Goal: Task Accomplishment & Management: Manage account settings

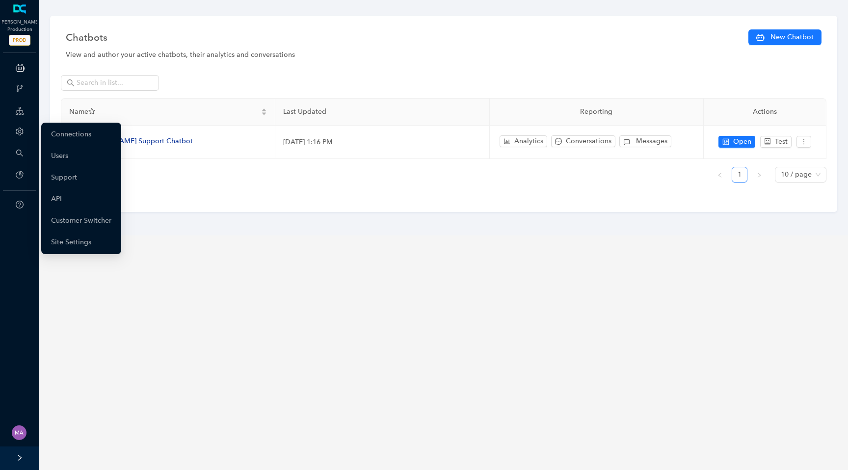
click at [22, 135] on icon "setting" at bounding box center [20, 132] width 8 height 8
click at [97, 218] on link "Customer Switcher" at bounding box center [81, 221] width 60 height 20
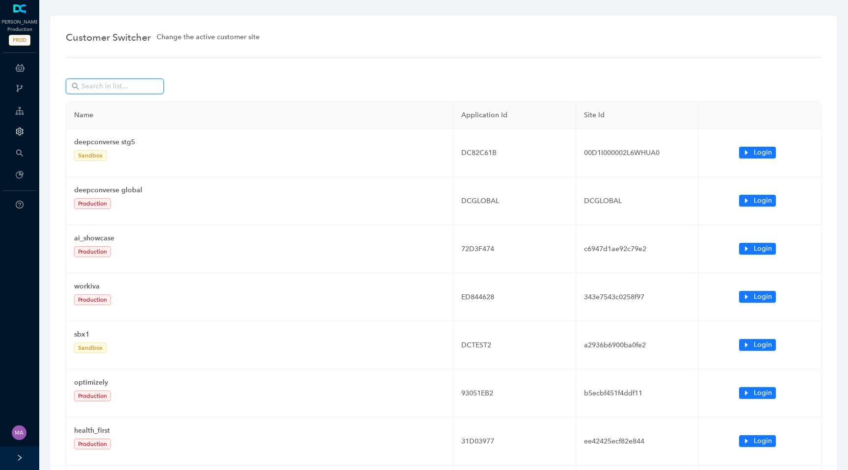
click at [127, 86] on input "text" at bounding box center [116, 86] width 69 height 11
click at [118, 84] on input "text" at bounding box center [116, 86] width 69 height 11
click at [117, 84] on input "text" at bounding box center [116, 86] width 69 height 11
click at [111, 87] on input "text" at bounding box center [116, 86] width 69 height 11
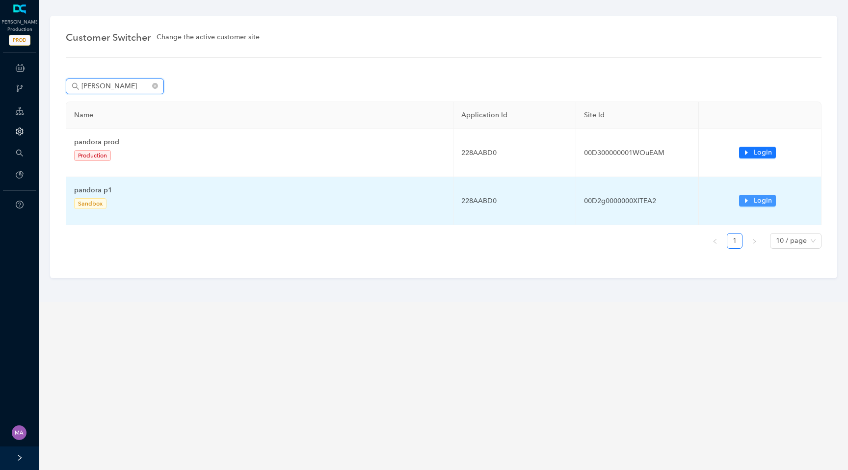
type input "[PERSON_NAME]"
click at [746, 200] on icon "caret-right" at bounding box center [746, 200] width 3 height 5
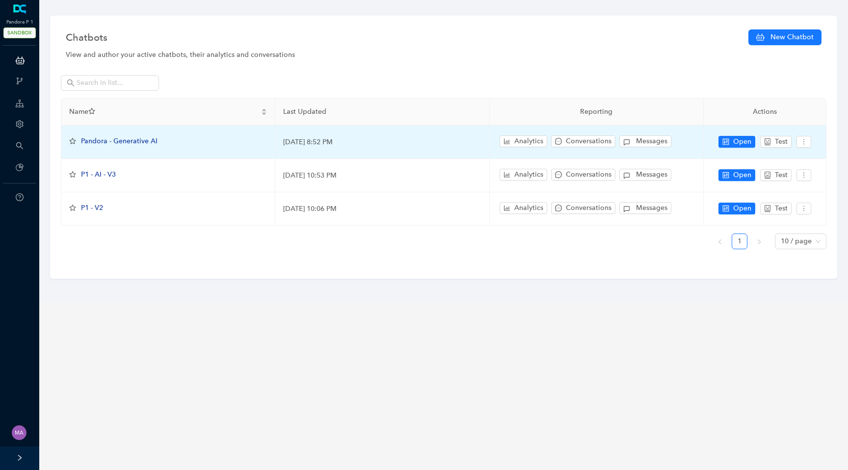
click at [143, 138] on span "Pandora - Generative AI" at bounding box center [119, 141] width 77 height 8
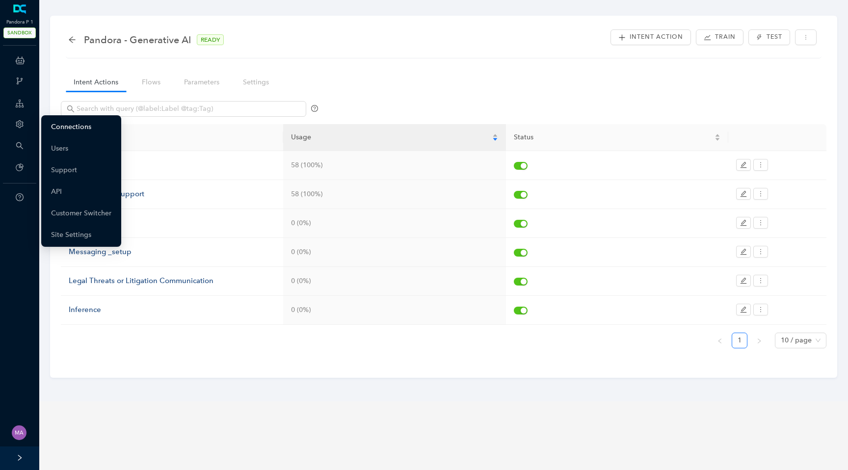
click at [59, 127] on link "Connections" at bounding box center [71, 127] width 40 height 20
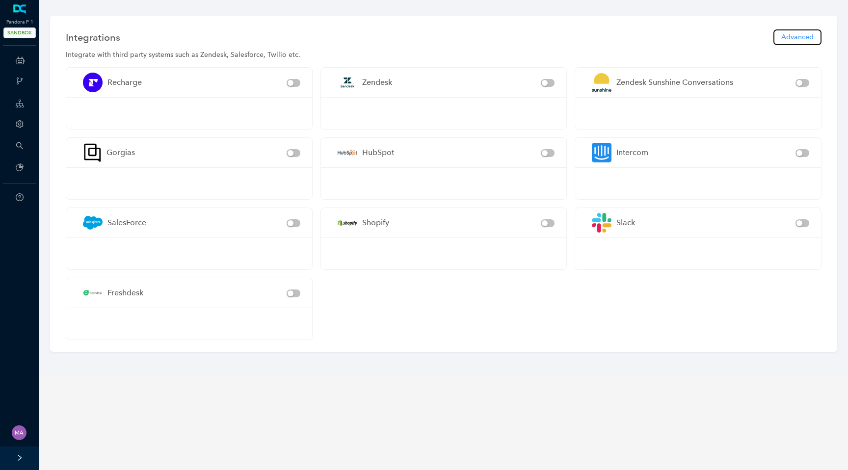
click at [802, 34] on span "Advanced" at bounding box center [798, 37] width 32 height 11
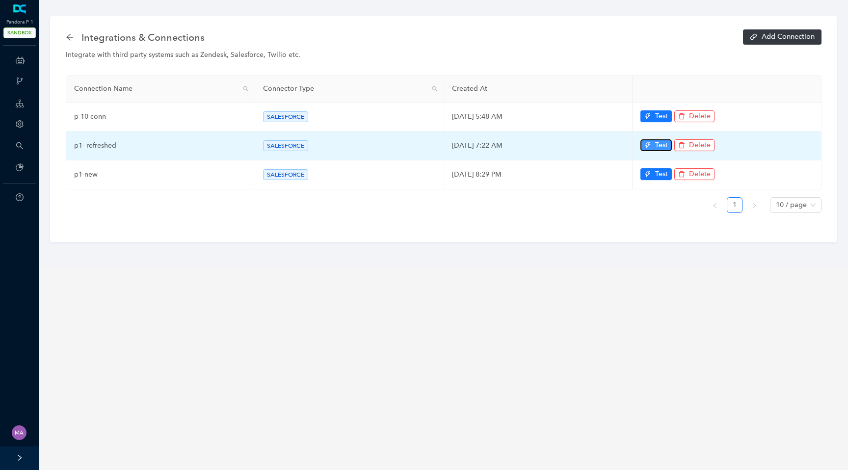
click at [654, 142] on button "Test" at bounding box center [656, 145] width 31 height 12
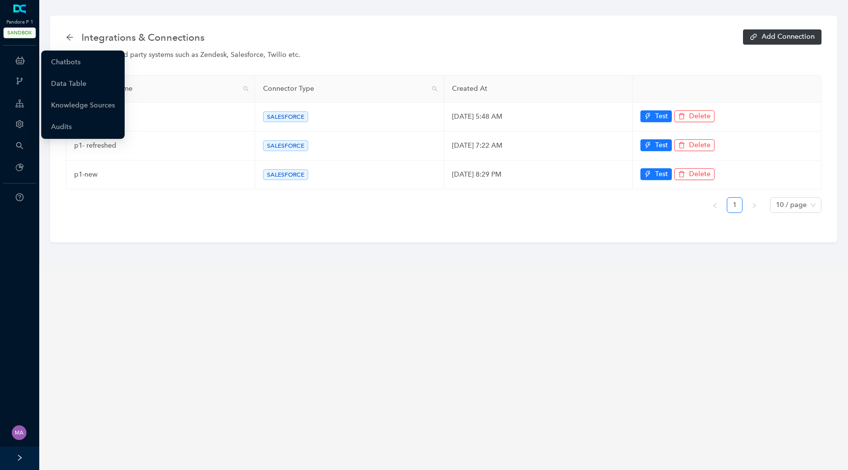
click at [21, 57] on icon at bounding box center [20, 61] width 9 height 20
click at [74, 63] on link "Chatbots" at bounding box center [65, 63] width 29 height 20
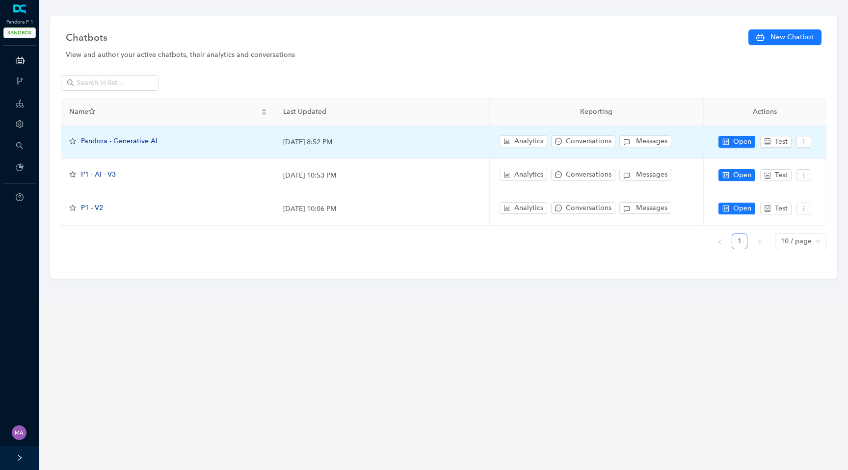
click at [114, 143] on span "Pandora - Generative AI" at bounding box center [119, 141] width 77 height 8
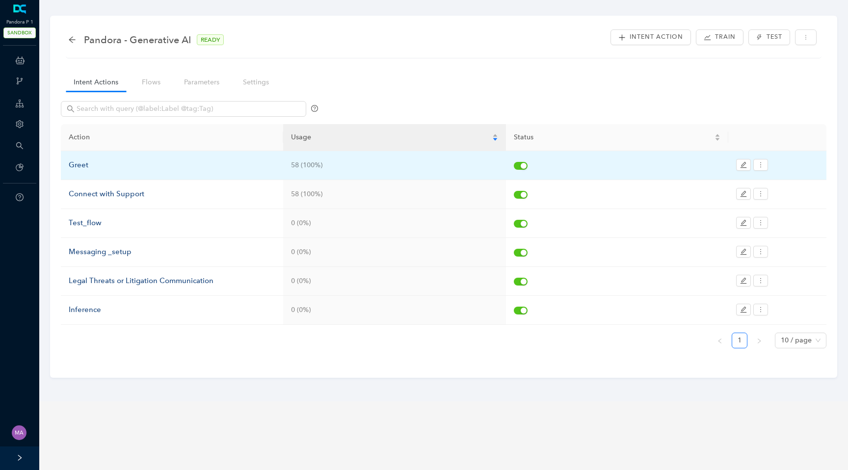
click at [74, 167] on div "Greet" at bounding box center [172, 166] width 207 height 12
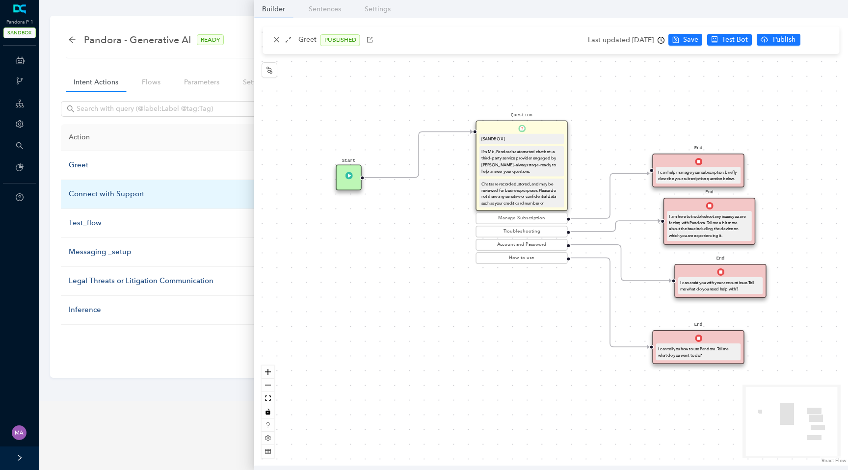
click at [105, 194] on div "Connect with Support" at bounding box center [172, 195] width 207 height 12
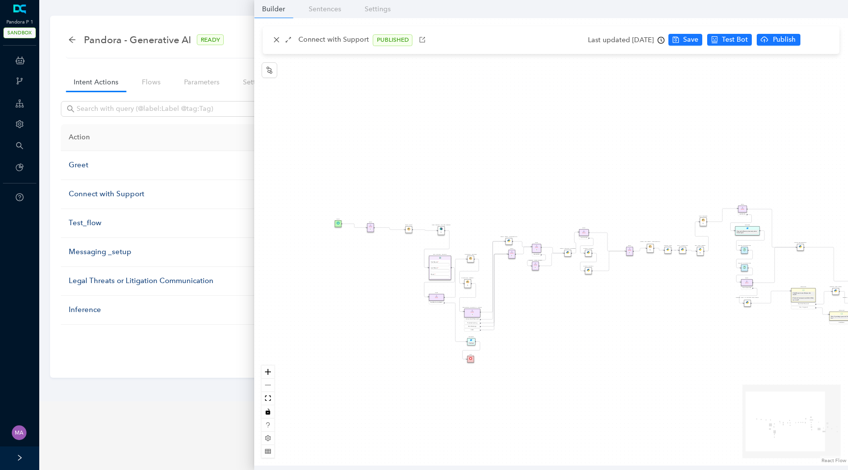
drag, startPoint x: 306, startPoint y: 213, endPoint x: 394, endPoint y: 255, distance: 97.3
click at [394, 255] on div "Data Table Start Rule P IsAvailable Rule newContact Get Contact details First N…" at bounding box center [551, 242] width 594 height 448
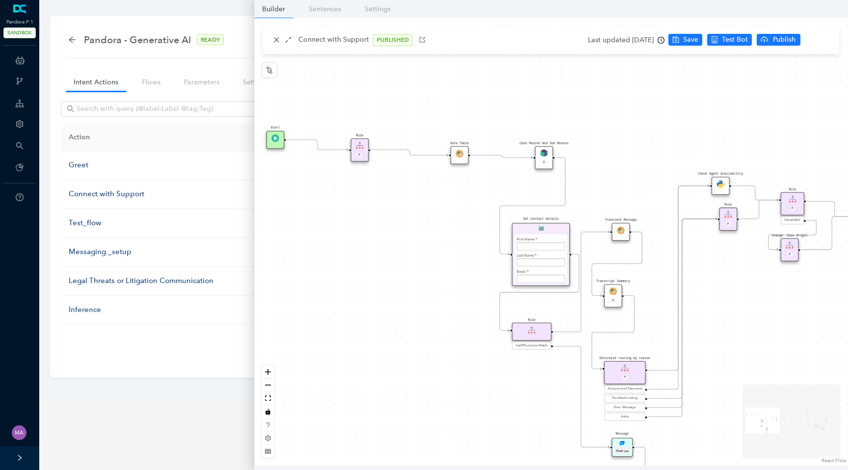
drag, startPoint x: 648, startPoint y: 227, endPoint x: 589, endPoint y: 129, distance: 115.2
click at [589, 129] on div "Data Table Start Rule P IsAvailable Rule newContact Get Contact details First N…" at bounding box center [551, 242] width 594 height 448
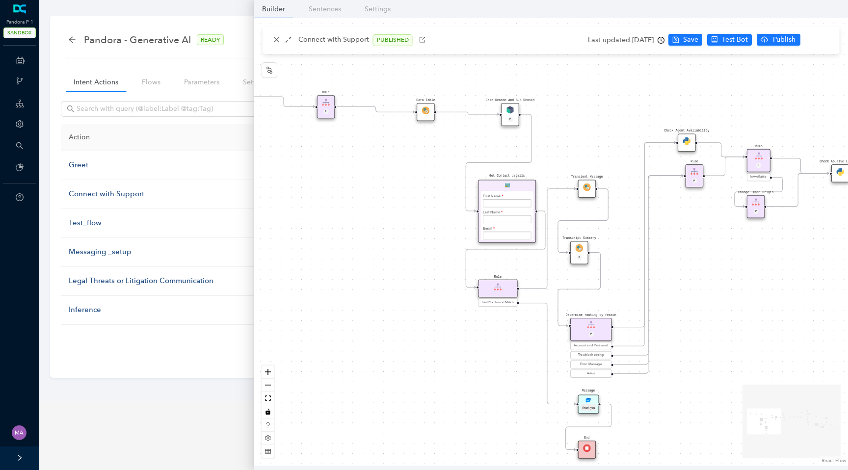
drag, startPoint x: 713, startPoint y: 301, endPoint x: 682, endPoint y: 307, distance: 31.4
click at [682, 307] on div "Data Table Start Rule P IsAvailable Rule newContact Get Contact details First N…" at bounding box center [551, 242] width 594 height 448
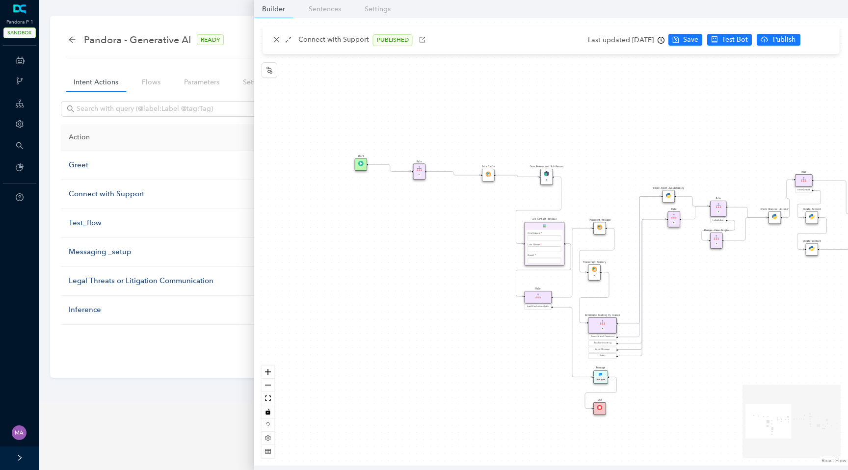
click at [467, 242] on div "Data Table Start Rule P IsAvailable Rule newContact Get Contact details First N…" at bounding box center [551, 242] width 594 height 448
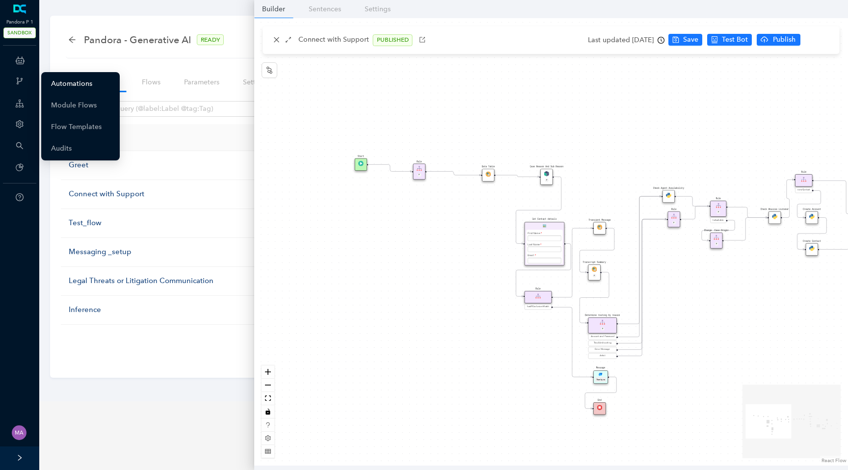
click at [59, 80] on link "Automations" at bounding box center [71, 84] width 41 height 20
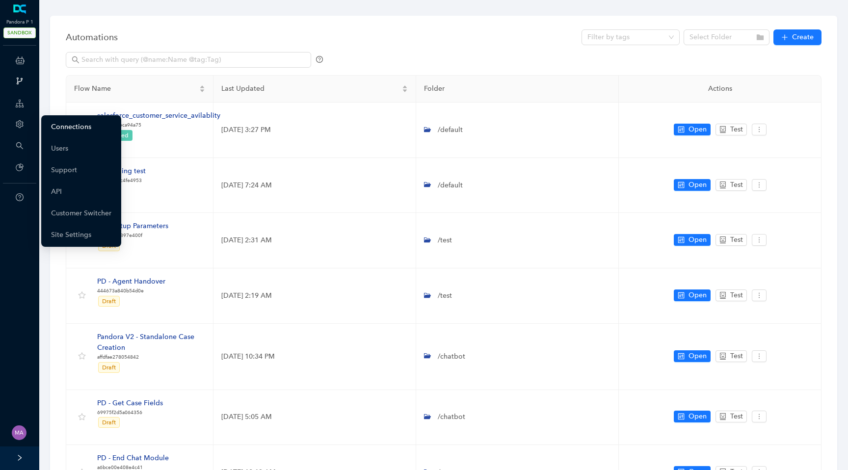
click at [57, 126] on link "Connections" at bounding box center [71, 127] width 40 height 20
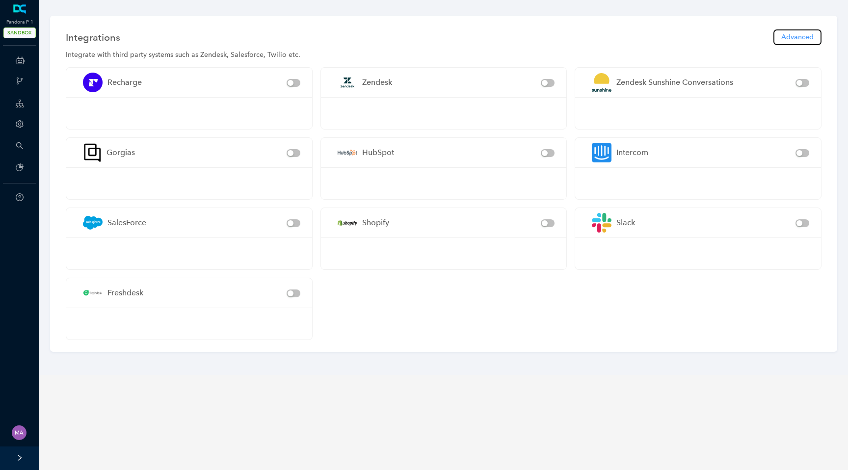
click at [809, 37] on span "Advanced" at bounding box center [798, 37] width 32 height 11
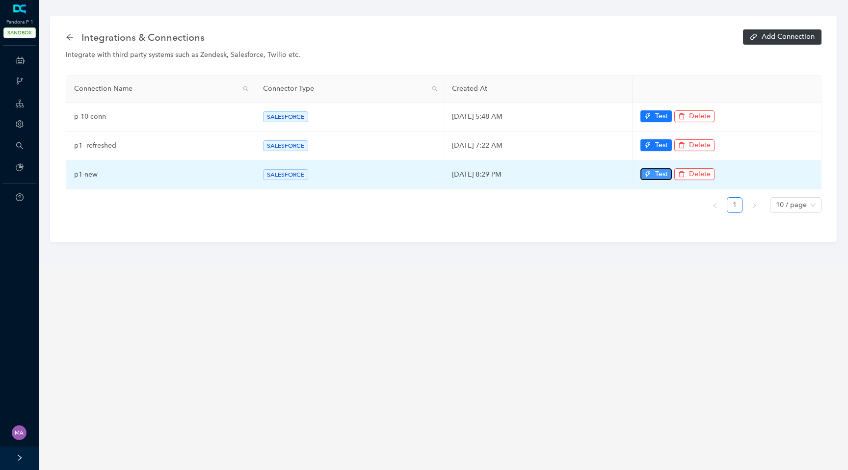
click at [647, 175] on icon "thunderbolt" at bounding box center [648, 174] width 5 height 6
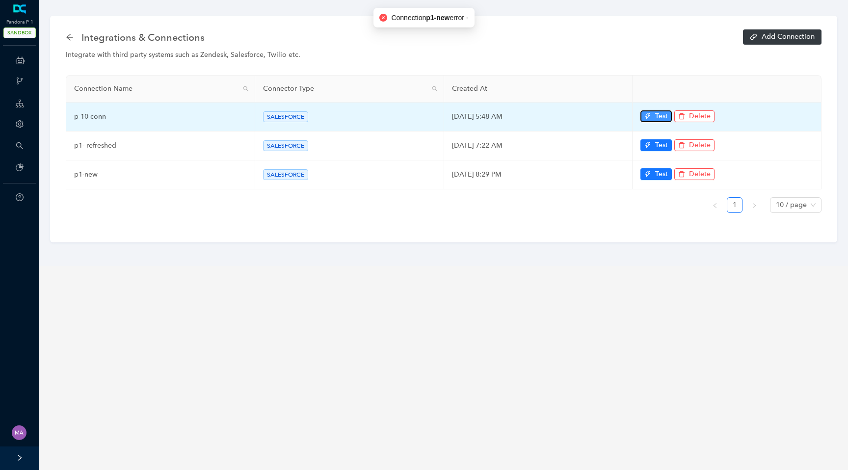
click at [659, 120] on span "Test" at bounding box center [661, 116] width 13 height 11
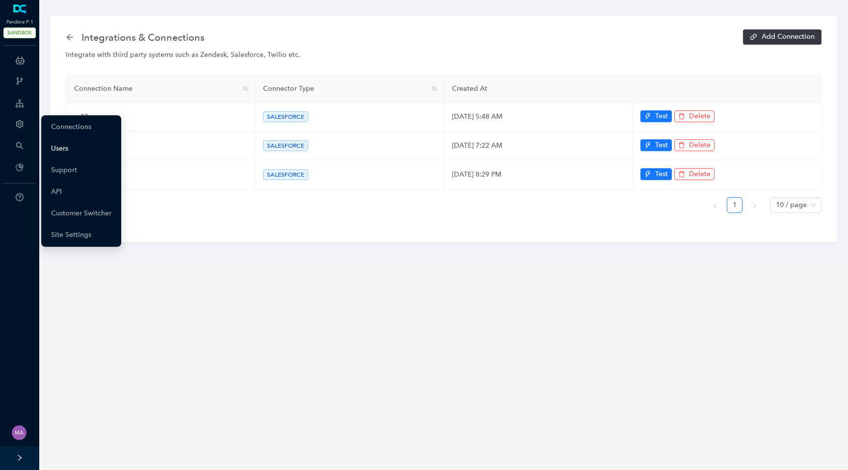
click at [63, 146] on link "Users" at bounding box center [59, 149] width 17 height 20
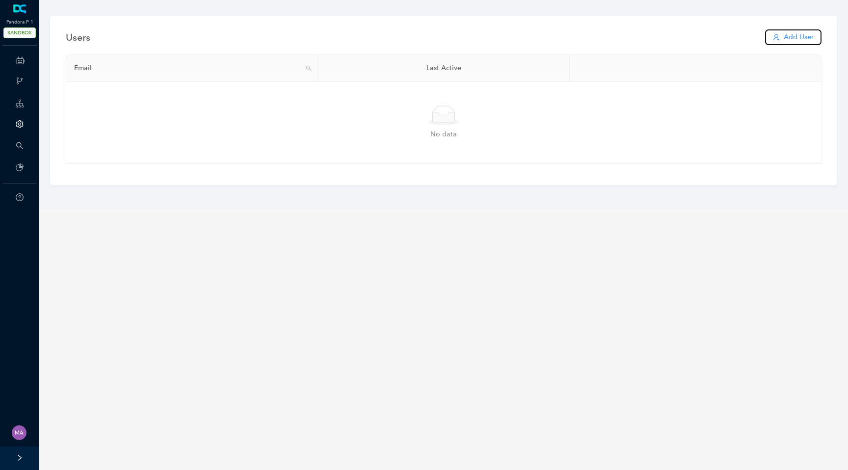
click at [798, 35] on span "Add User" at bounding box center [799, 37] width 30 height 11
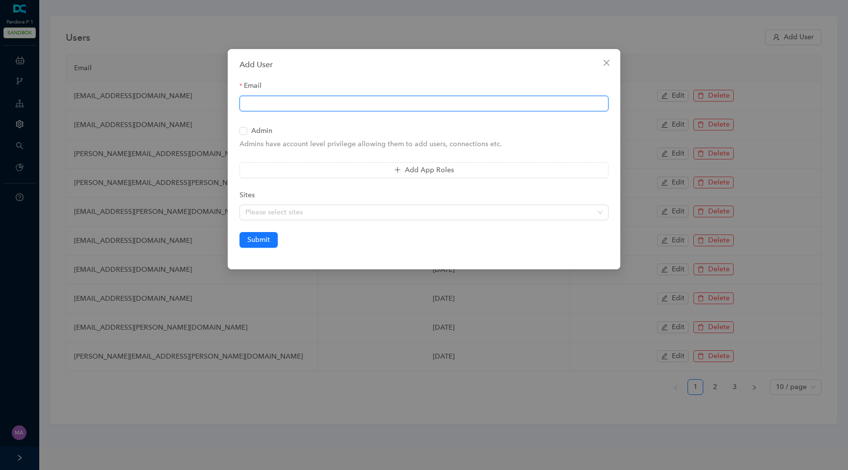
click at [272, 103] on input "Email" at bounding box center [424, 104] width 369 height 16
paste input "Sandeep.Yalamanchali@siriusxm.com"
type input "Sandeep.Yalamanchali@siriusxm.com"
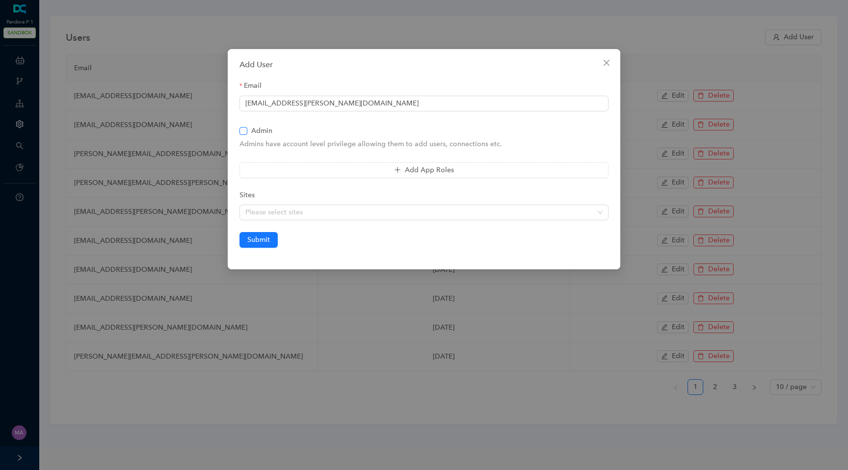
click at [245, 133] on input "Admin" at bounding box center [243, 130] width 7 height 7
checkbox input "true"
click at [316, 180] on form "Email Sandeep.Yalamanchali@siriusxm.com Admin Admins have account level privile…" at bounding box center [424, 164] width 369 height 167
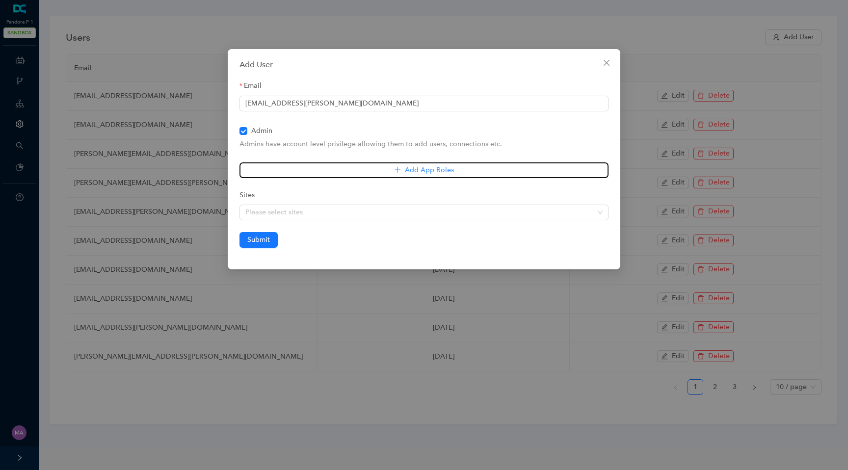
click at [331, 173] on button "Add App Roles" at bounding box center [424, 171] width 369 height 16
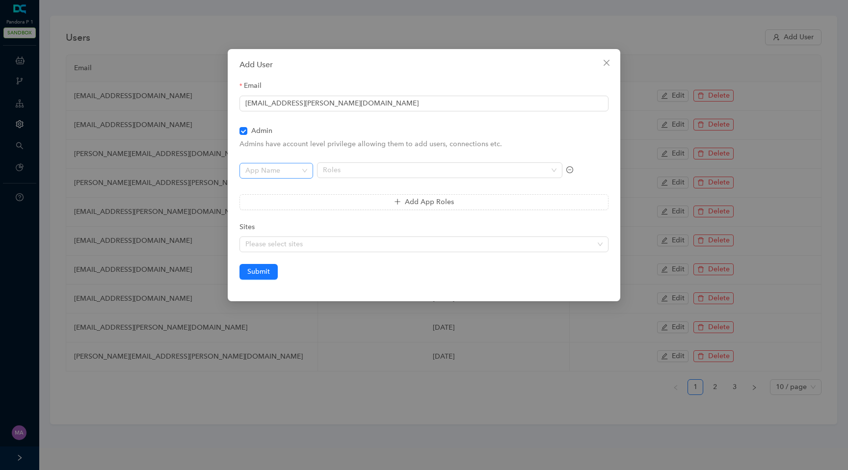
click at [285, 165] on input "search" at bounding box center [273, 170] width 56 height 15
click at [268, 190] on div "Chat Bots" at bounding box center [276, 189] width 58 height 11
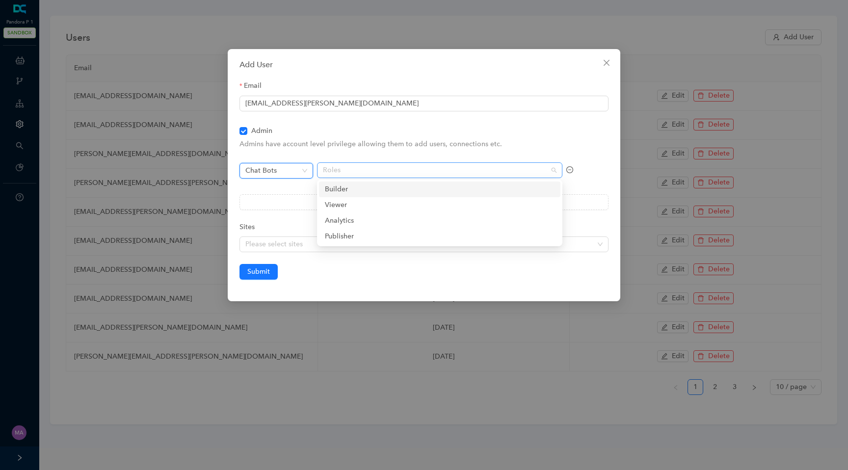
click at [357, 168] on div at bounding box center [434, 170] width 231 height 8
click at [333, 190] on div "Builder" at bounding box center [440, 189] width 230 height 11
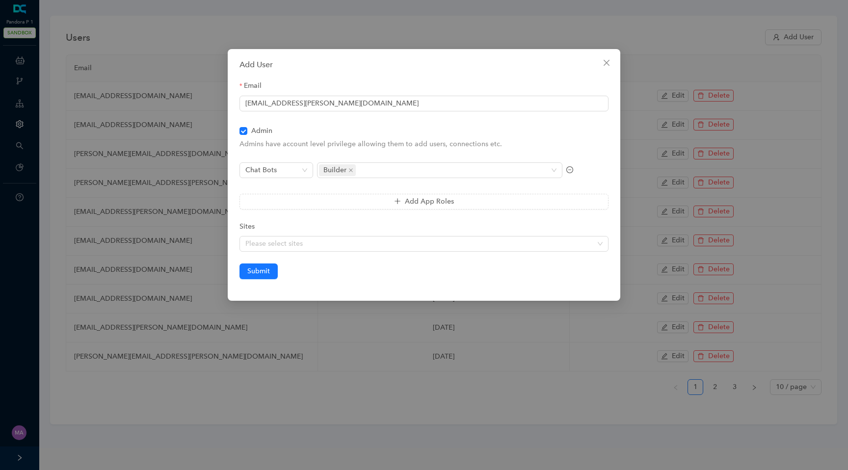
click at [288, 185] on div "Chat Bots" at bounding box center [277, 176] width 74 height 27
click at [286, 247] on div "Please select sites" at bounding box center [424, 244] width 369 height 16
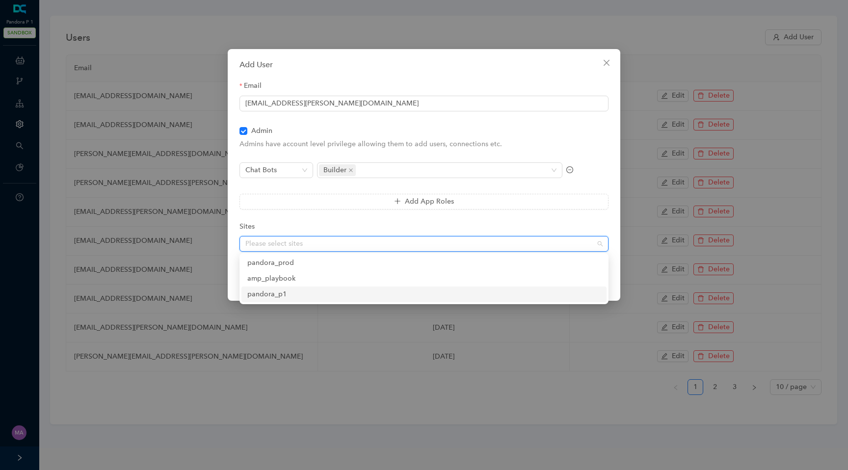
click at [295, 291] on div "pandora_p1" at bounding box center [423, 294] width 353 height 11
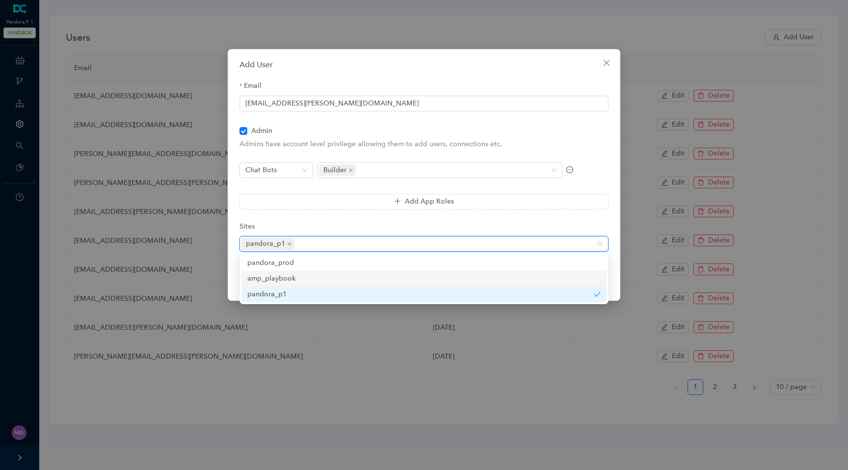
click at [300, 279] on div "amp_playbook" at bounding box center [423, 278] width 353 height 11
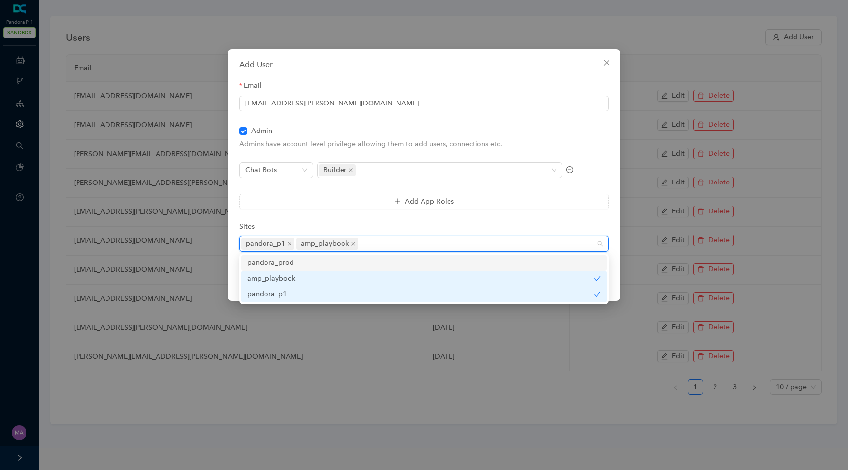
click at [309, 264] on div "pandora_prod" at bounding box center [423, 263] width 353 height 11
click at [538, 210] on form "Email Sandeep.Yalamanchali@siriusxm.com Admin Admins have account level privile…" at bounding box center [424, 180] width 369 height 199
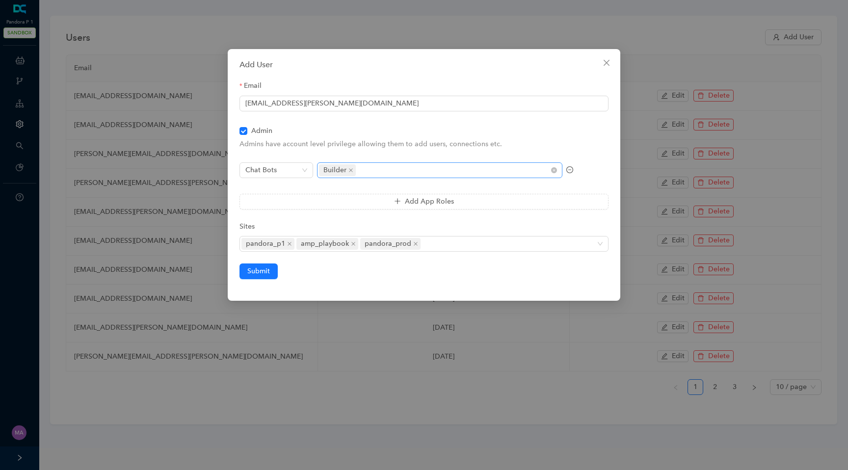
click at [381, 170] on div "Builder" at bounding box center [434, 170] width 231 height 14
click at [303, 217] on form "Email Sandeep.Yalamanchali@siriusxm.com Admin Admins have account level privile…" at bounding box center [424, 180] width 369 height 199
click at [263, 272] on span "Submit" at bounding box center [258, 271] width 23 height 11
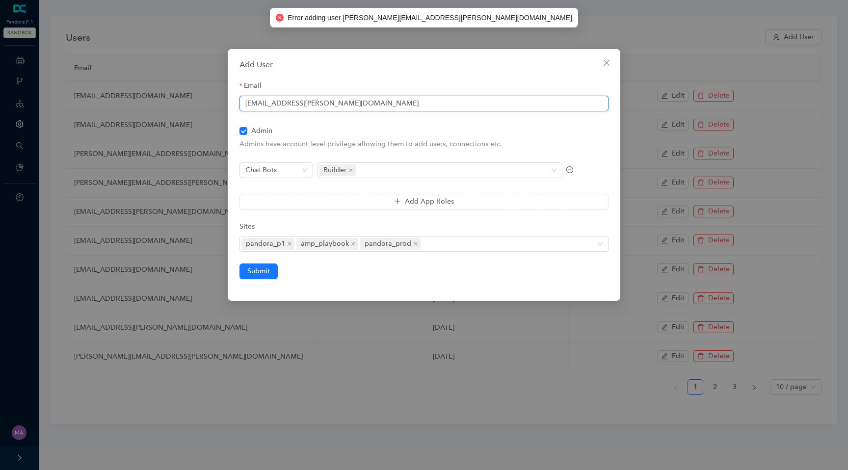
click at [317, 106] on input "Sandeep.Yalamanchali@siriusxm.com" at bounding box center [424, 104] width 369 height 16
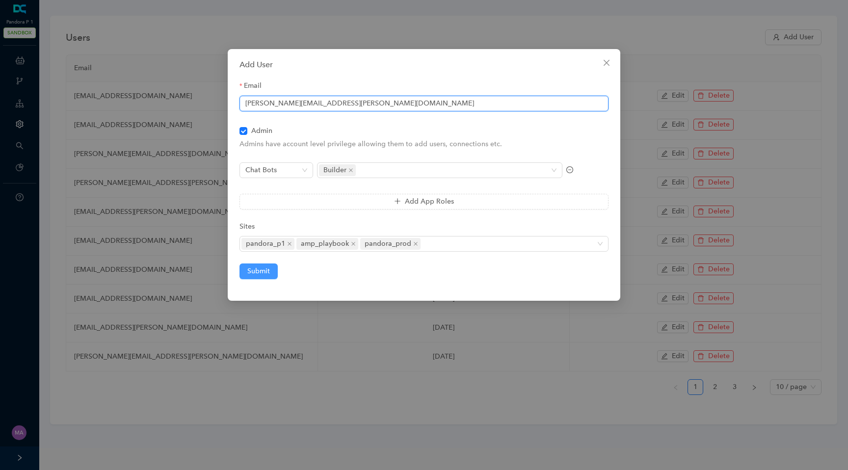
type input "Sandeep.Yalamanchali+pd@siriusxm.com"
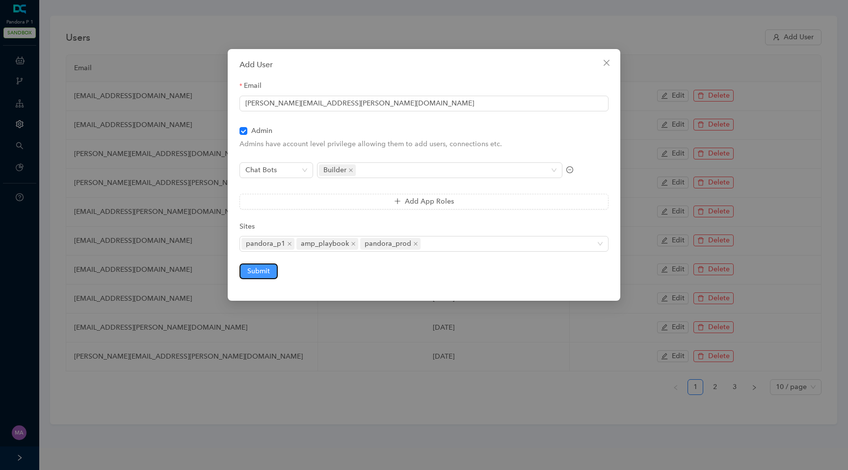
click at [265, 271] on span "Submit" at bounding box center [258, 271] width 23 height 11
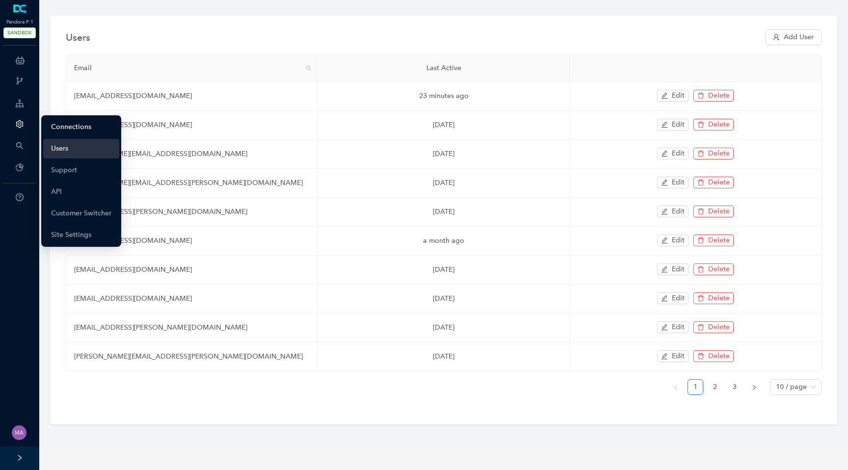
click at [65, 125] on link "Connections" at bounding box center [71, 127] width 40 height 20
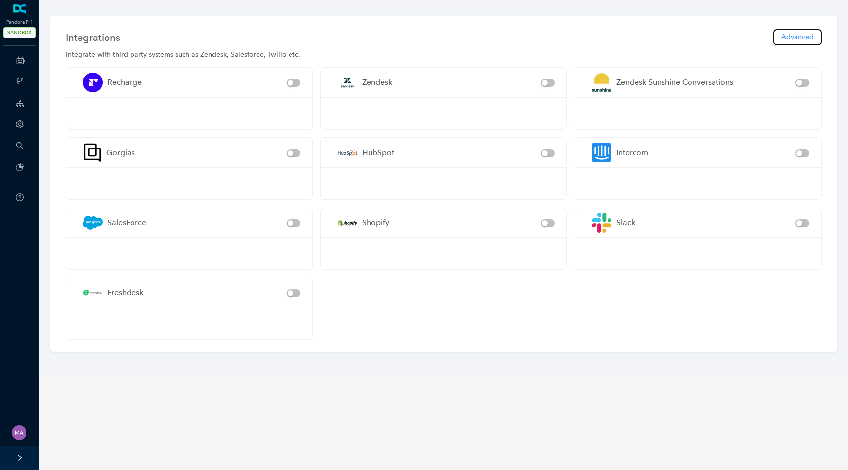
click at [794, 39] on span "Advanced" at bounding box center [798, 37] width 32 height 11
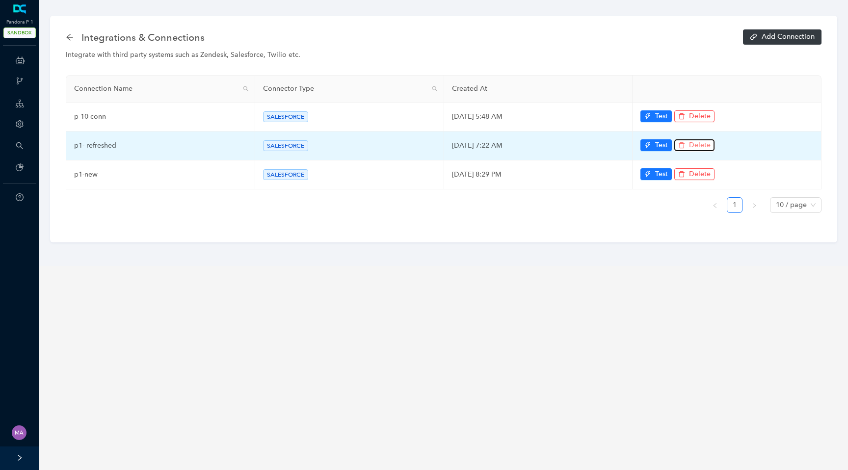
click at [688, 146] on button "Delete" at bounding box center [695, 145] width 40 height 12
click at [745, 117] on span "Yes" at bounding box center [750, 121] width 11 height 11
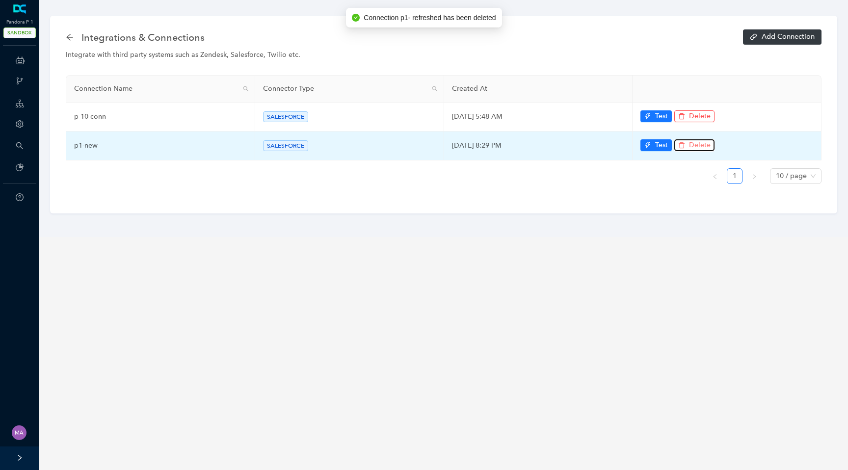
click at [697, 146] on span "Delete" at bounding box center [700, 145] width 22 height 11
click at [749, 125] on span "Yes" at bounding box center [750, 121] width 11 height 11
